Goal: Task Accomplishment & Management: Use online tool/utility

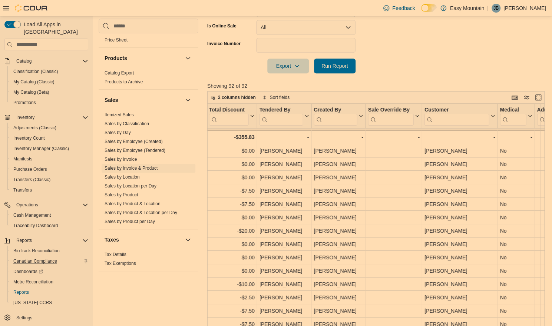
scroll to position [268, 0]
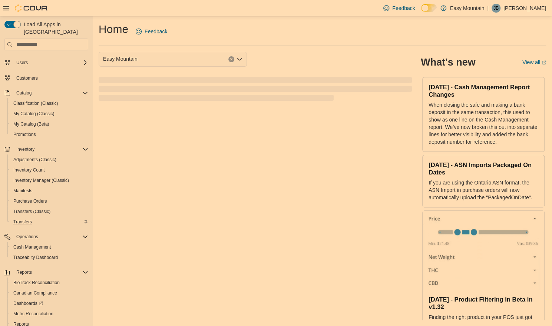
scroll to position [44, 0]
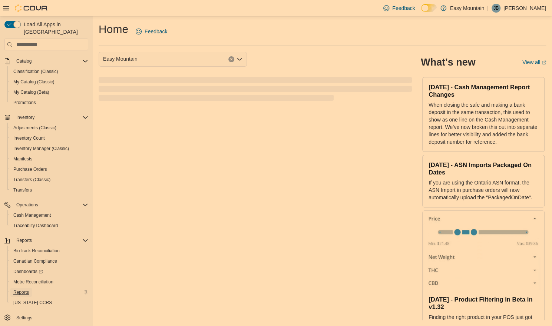
click at [17, 288] on span "Reports" at bounding box center [21, 292] width 16 height 9
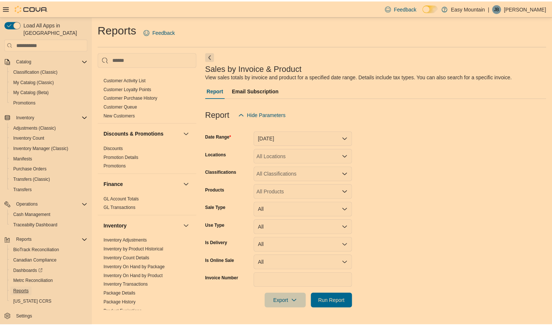
scroll to position [111, 0]
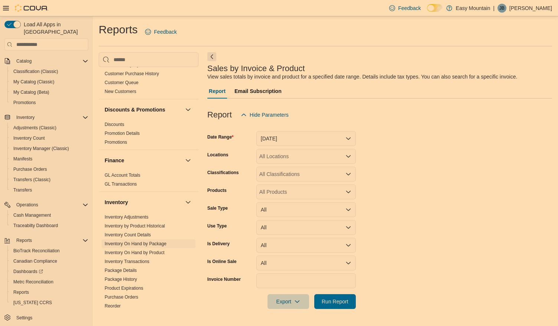
click at [141, 242] on link "Inventory On Hand by Package" at bounding box center [136, 243] width 62 height 5
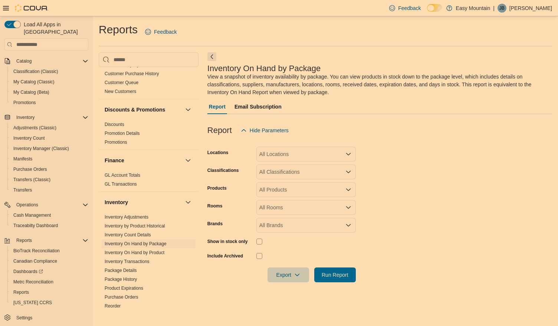
click at [337, 156] on div "All Locations" at bounding box center [305, 154] width 99 height 15
click at [291, 167] on span "Easy Mountain" at bounding box center [285, 166] width 34 height 7
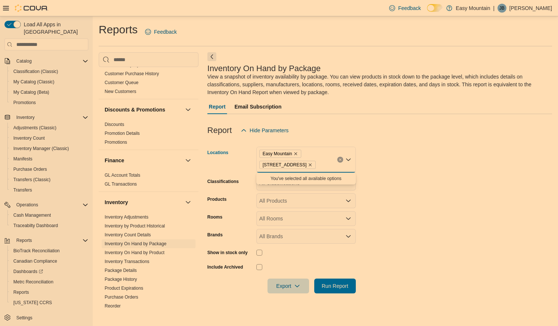
click at [445, 172] on form "Locations Easy Mountain 7827 W Farm Rd 174 Republic Mo 65738 Combo box. Selecte…" at bounding box center [379, 216] width 344 height 156
click at [347, 183] on icon "Open list of options" at bounding box center [348, 183] width 4 height 2
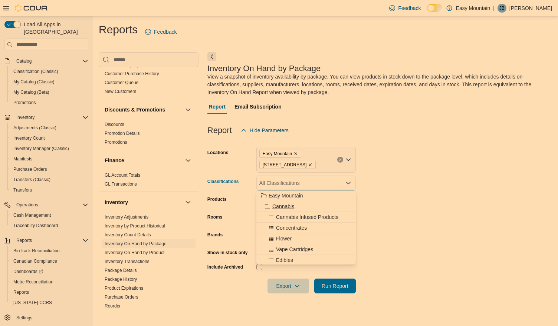
click at [289, 209] on span "Cannabis" at bounding box center [283, 206] width 22 height 7
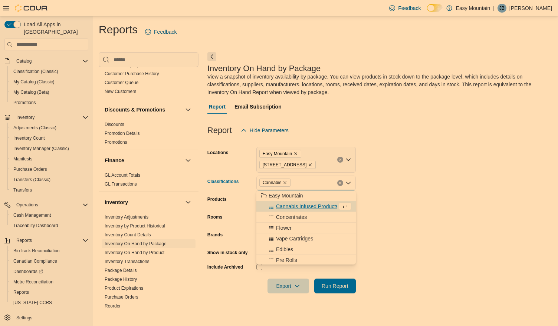
click at [401, 201] on form "Locations Easy Mountain 7827 W Farm Rd 174 Republic Mo 65738 Classifications Ca…" at bounding box center [379, 216] width 344 height 156
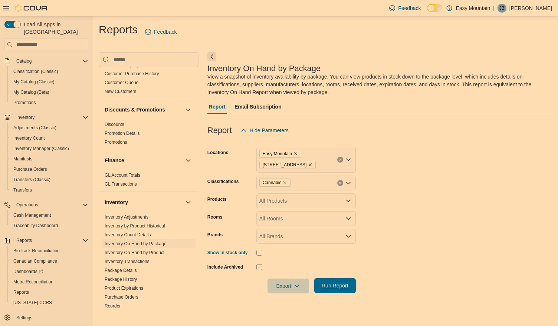
click at [330, 281] on span "Run Report" at bounding box center [334, 285] width 33 height 15
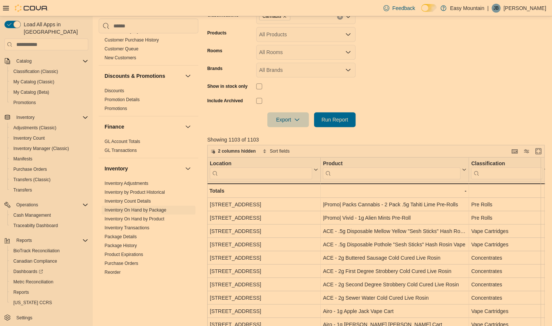
scroll to position [185, 0]
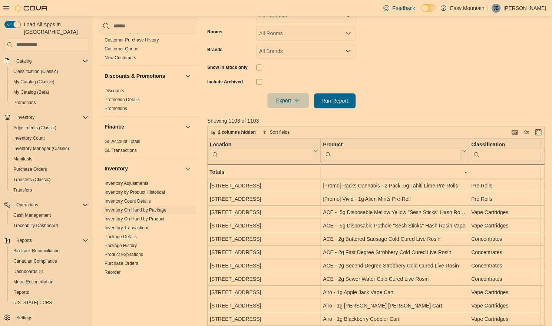
click at [296, 99] on icon "button" at bounding box center [297, 101] width 6 height 6
click at [298, 111] on button "Export to Excel" at bounding box center [289, 115] width 42 height 15
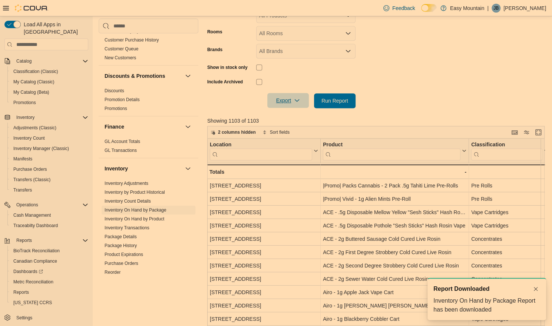
scroll to position [0, 0]
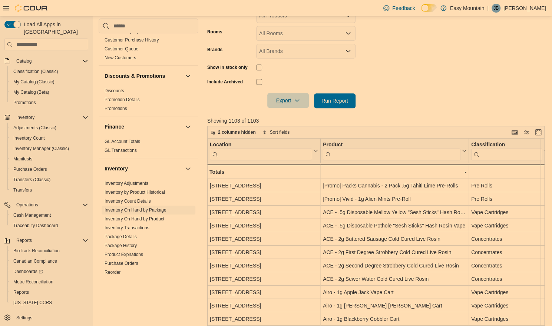
click at [362, 49] on form "Locations Easy Mountain 7827 W Farm Rd 174 Republic Mo 65738 Classifications Ca…" at bounding box center [377, 31] width 341 height 156
